Goal: Information Seeking & Learning: Understand process/instructions

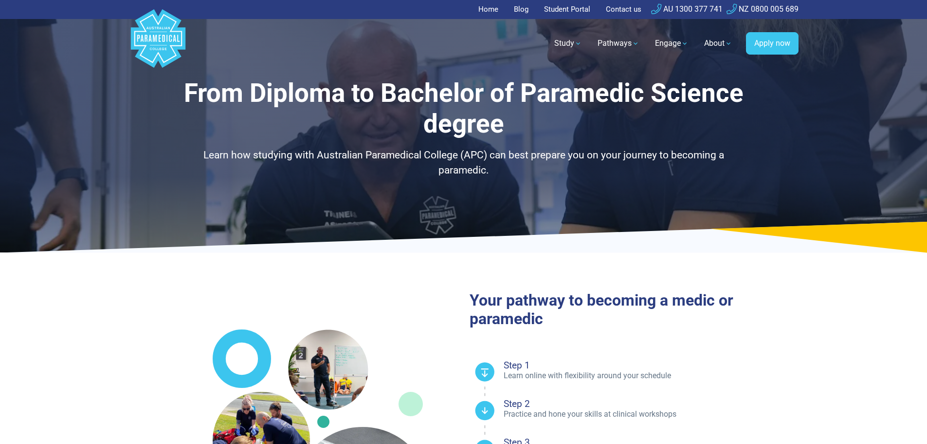
select select "**********"
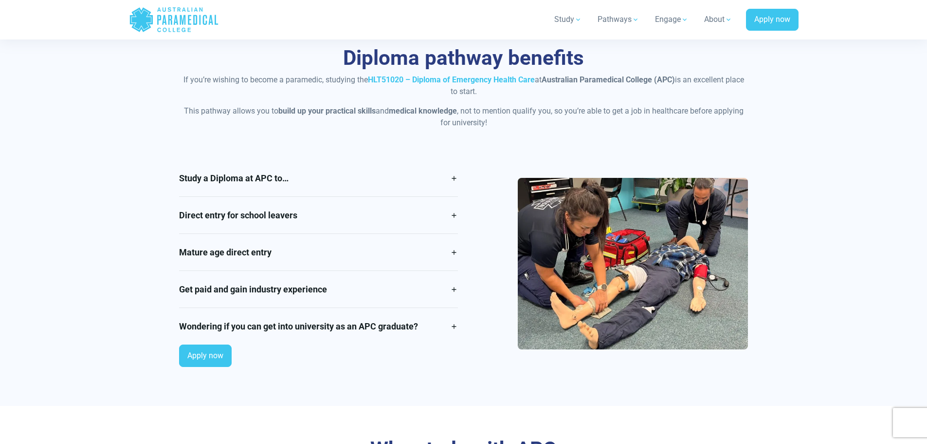
scroll to position [828, 0]
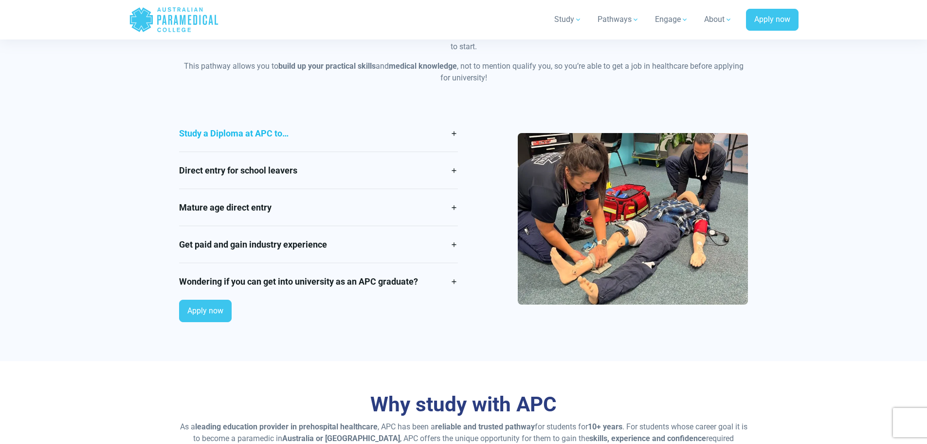
click at [455, 132] on link "Study a Diploma at APC to…" at bounding box center [318, 133] width 279 height 37
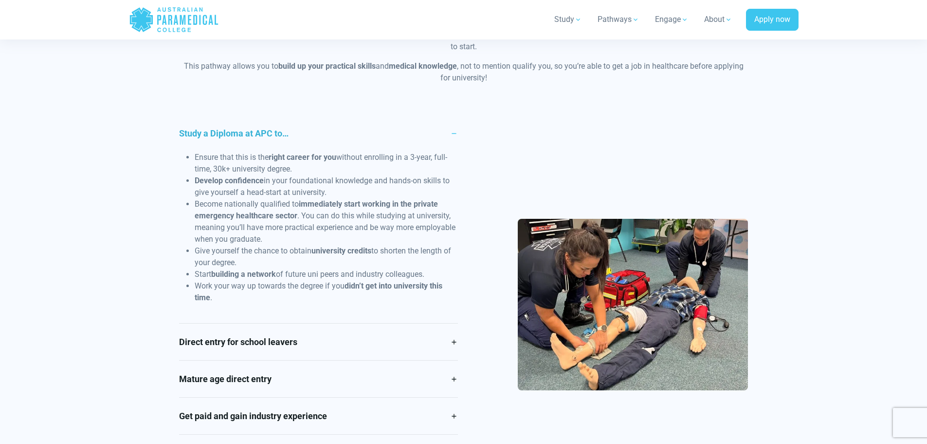
click at [450, 133] on link "Study a Diploma at APC to…" at bounding box center [318, 133] width 279 height 37
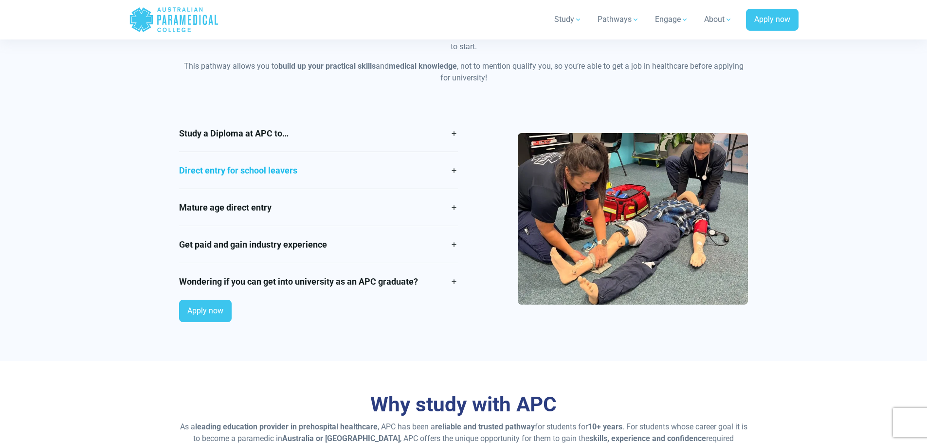
click at [445, 176] on link "Direct entry for school leavers" at bounding box center [318, 170] width 279 height 37
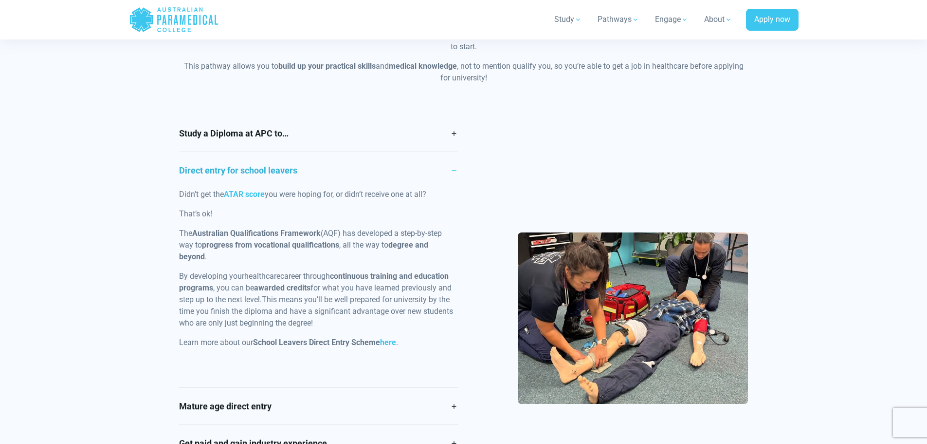
click at [445, 176] on link "Direct entry for school leavers" at bounding box center [318, 170] width 279 height 37
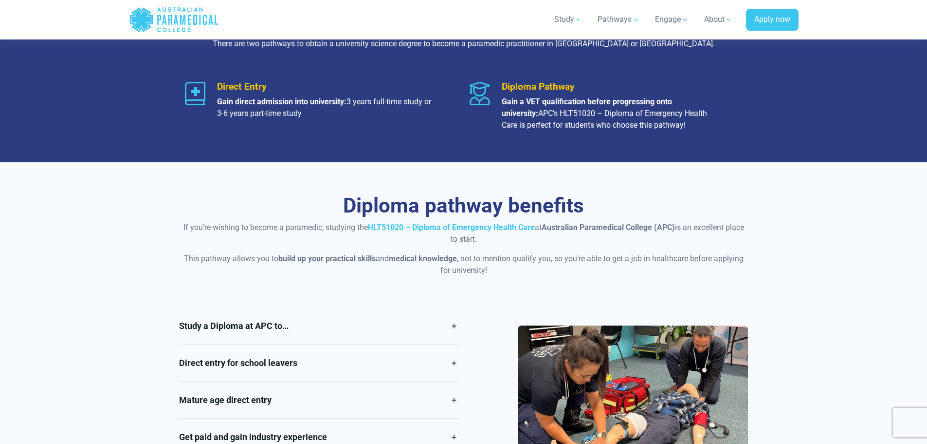
scroll to position [536, 0]
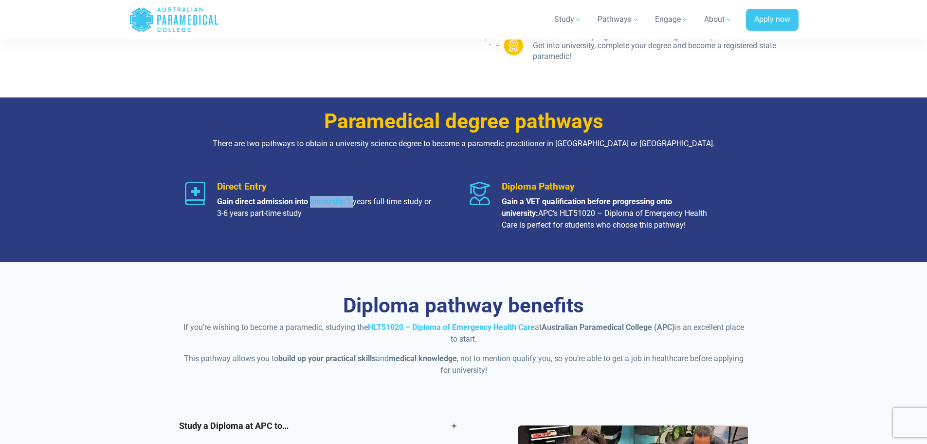
drag, startPoint x: 311, startPoint y: 202, endPoint x: 356, endPoint y: 201, distance: 45.3
click at [355, 201] on p "Gain direct admission into university: 3 years full-time study or 3-6 years par…" at bounding box center [326, 207] width 218 height 23
click at [395, 221] on p at bounding box center [326, 225] width 218 height 12
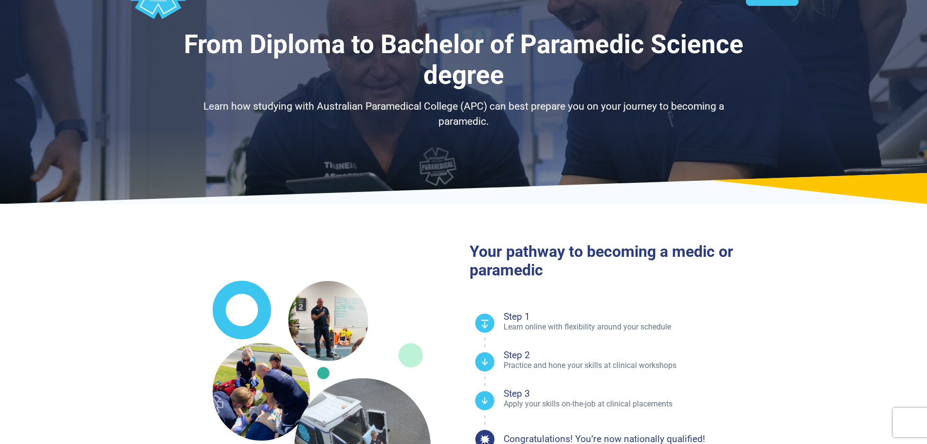
scroll to position [0, 0]
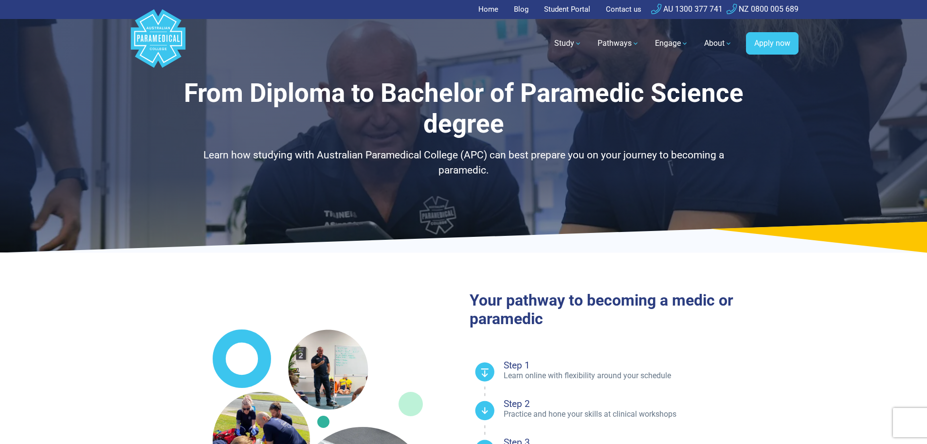
select select "**********"
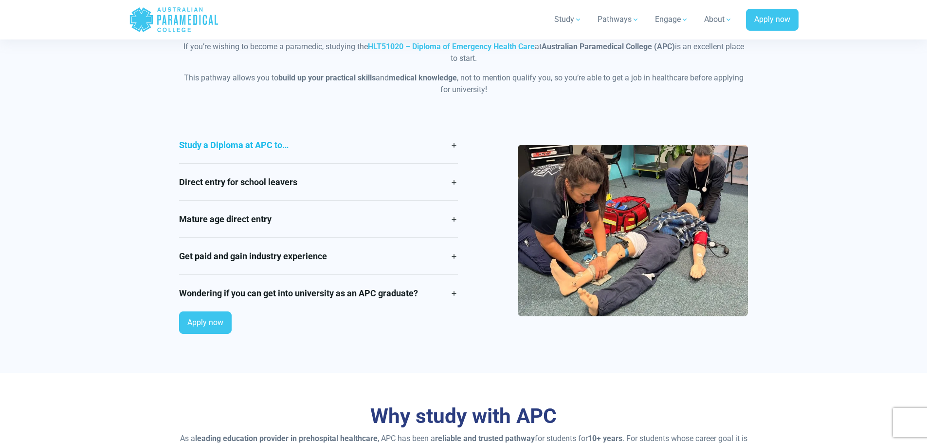
scroll to position [828, 0]
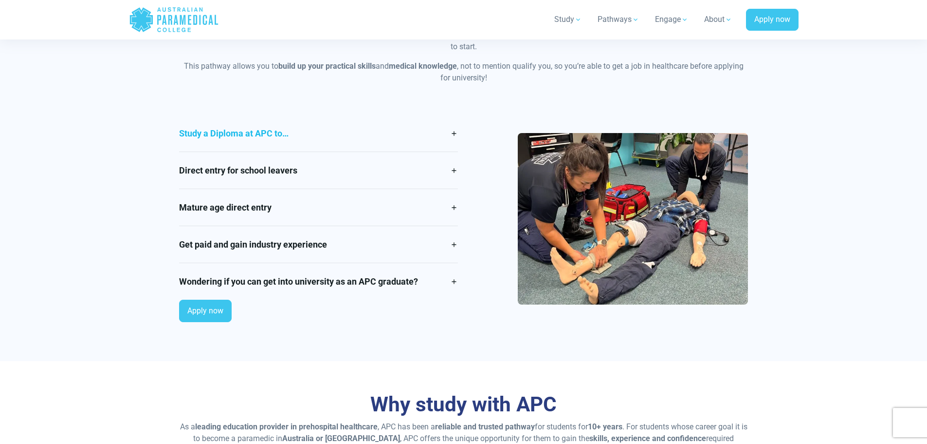
click at [418, 130] on link "Study a Diploma at APC to…" at bounding box center [318, 133] width 279 height 37
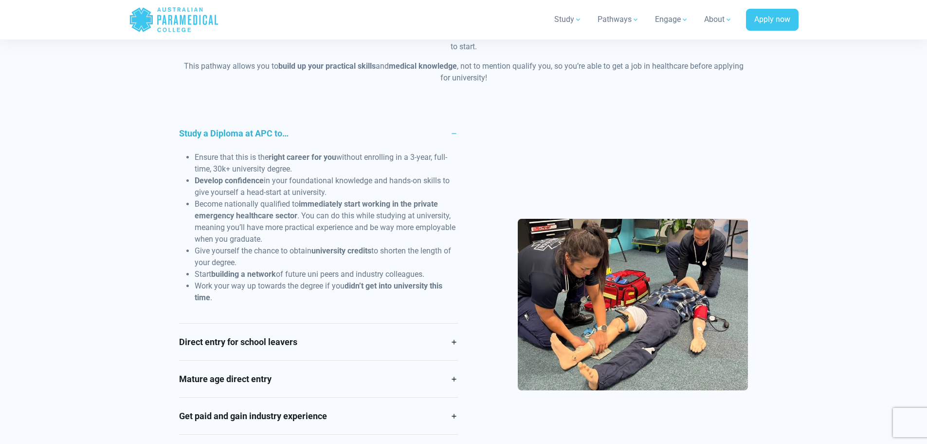
click at [417, 131] on link "Study a Diploma at APC to…" at bounding box center [318, 133] width 279 height 37
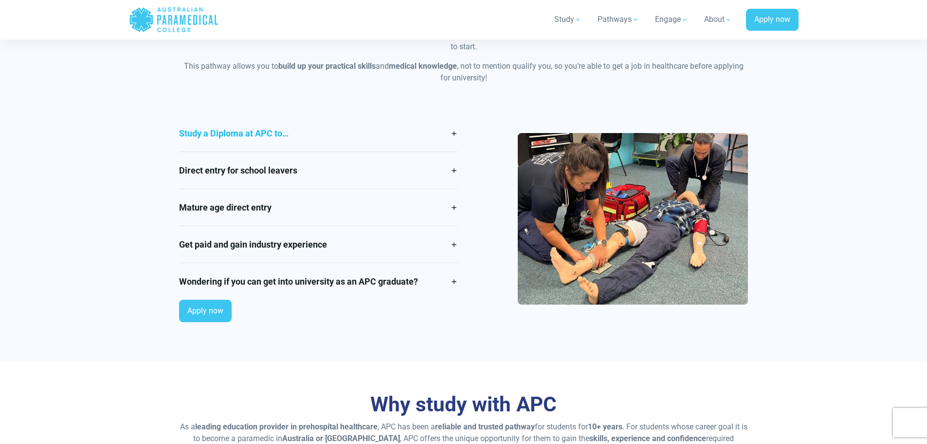
click at [417, 131] on link "Study a Diploma at APC to…" at bounding box center [318, 133] width 279 height 37
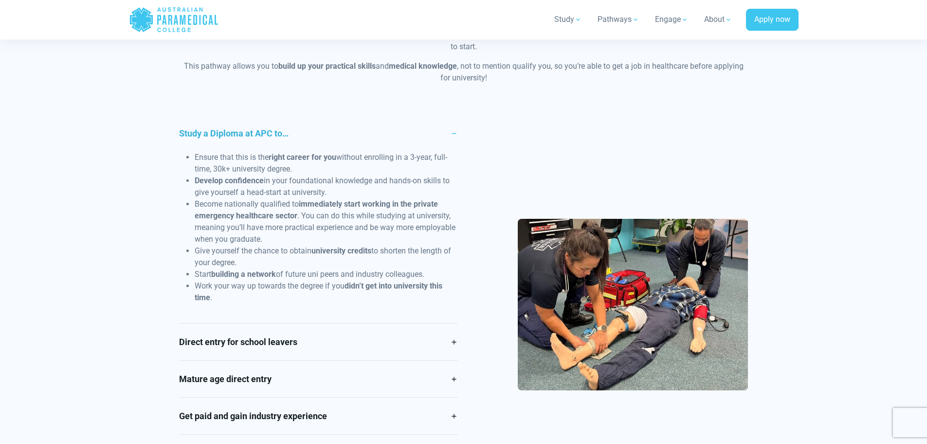
click at [417, 131] on link "Study a Diploma at APC to…" at bounding box center [318, 133] width 279 height 37
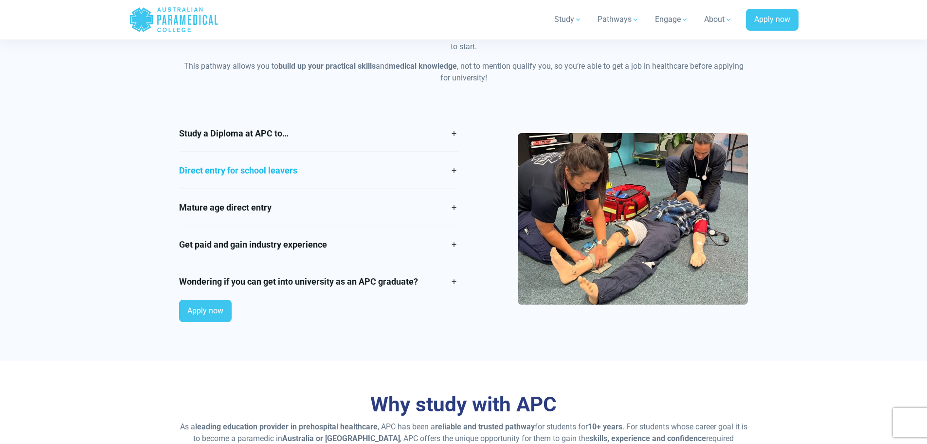
click at [369, 167] on link "Direct entry for school leavers" at bounding box center [318, 170] width 279 height 37
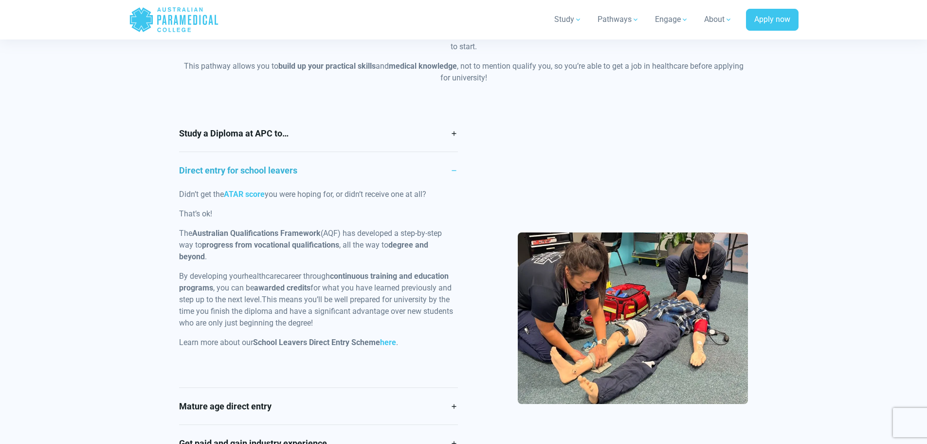
click at [369, 167] on link "Direct entry for school leavers" at bounding box center [318, 170] width 279 height 37
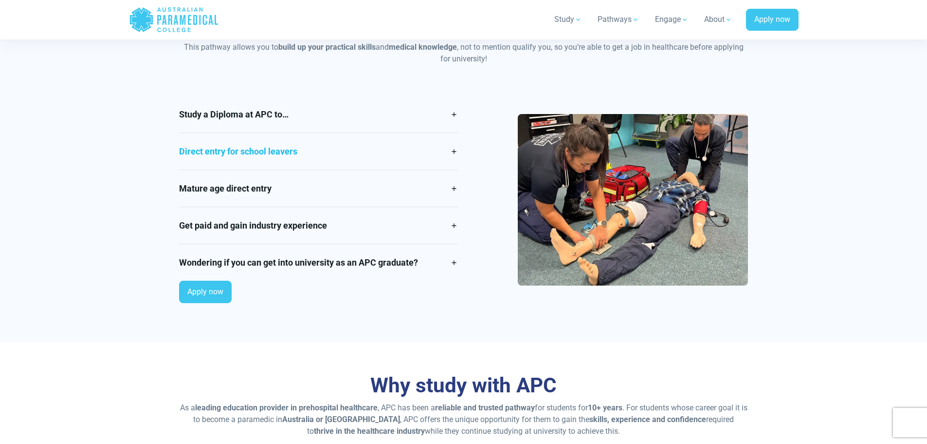
scroll to position [876, 0]
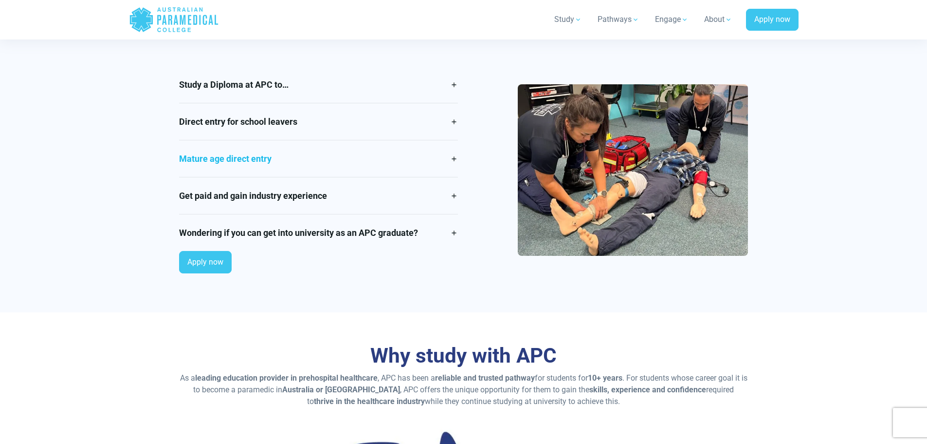
click at [372, 151] on link "Mature age direct entry" at bounding box center [318, 158] width 279 height 37
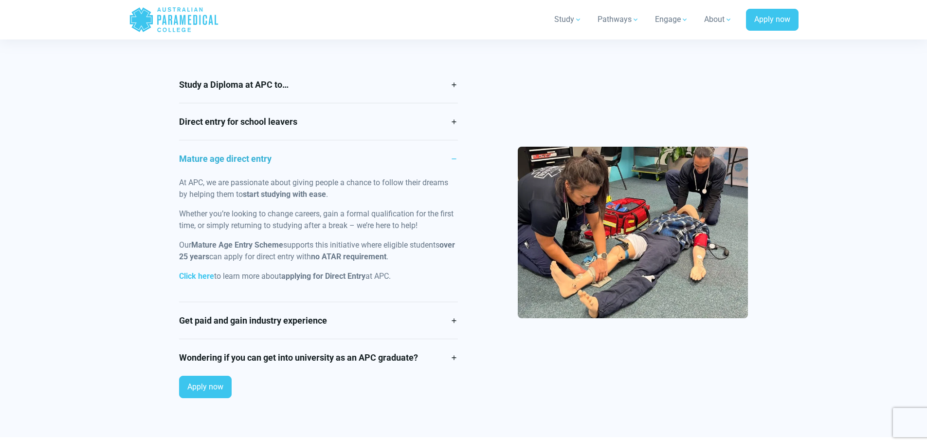
click at [322, 157] on link "Mature age direct entry" at bounding box center [318, 158] width 279 height 37
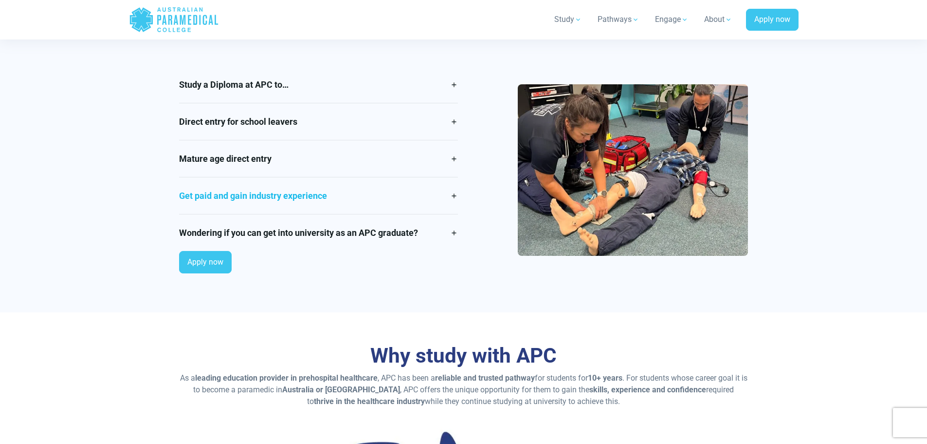
click at [368, 197] on link "Get paid and gain industry experience" at bounding box center [318, 195] width 279 height 37
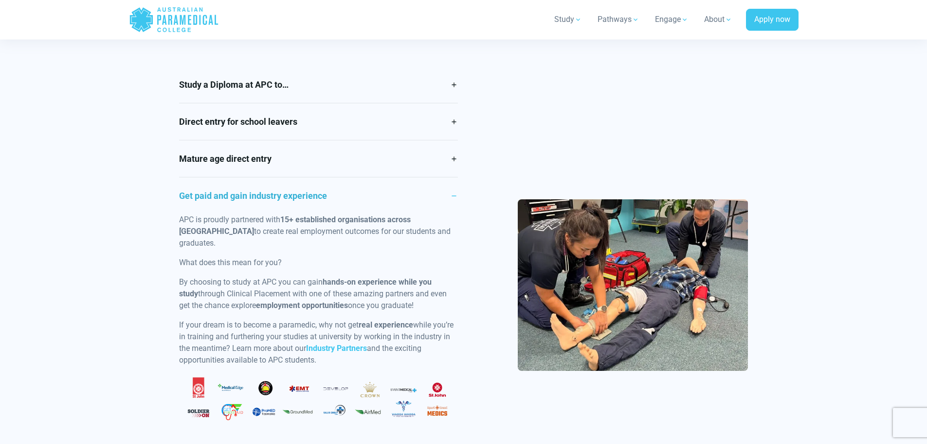
click at [368, 197] on link "Get paid and gain industry experience" at bounding box center [318, 195] width 279 height 37
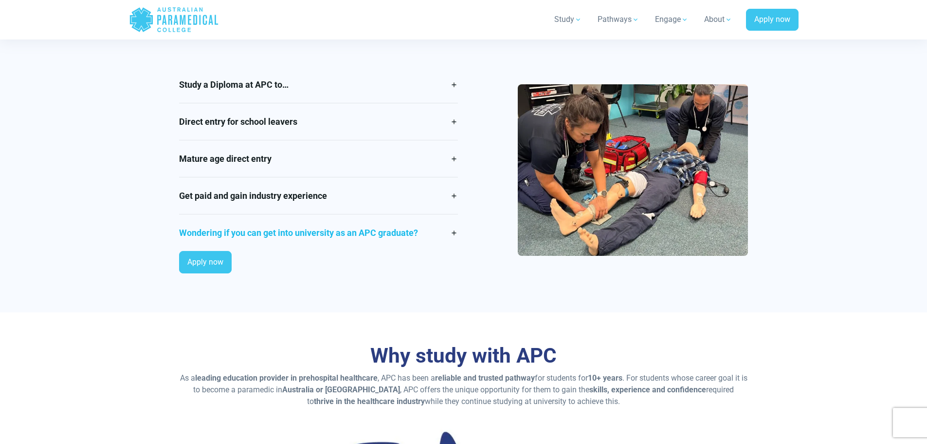
click at [384, 234] on link "Wondering if you can get into university as an APC graduate?" at bounding box center [318, 232] width 279 height 37
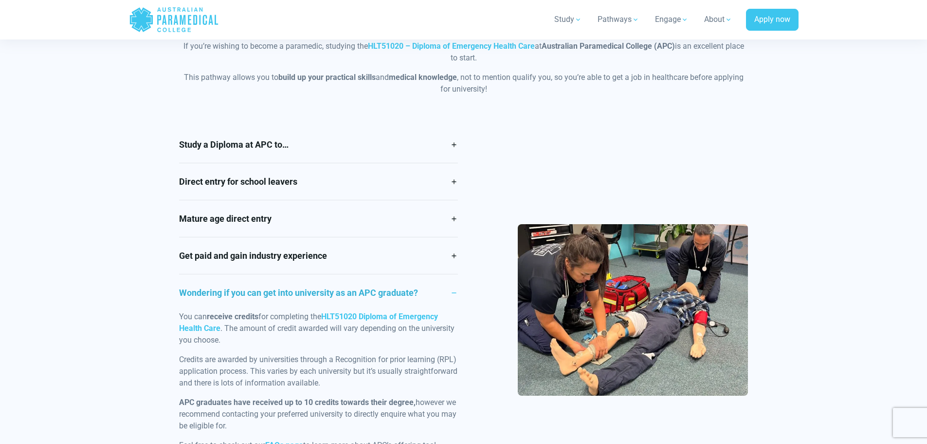
scroll to position [682, 0]
